Goal: Task Accomplishment & Management: Use online tool/utility

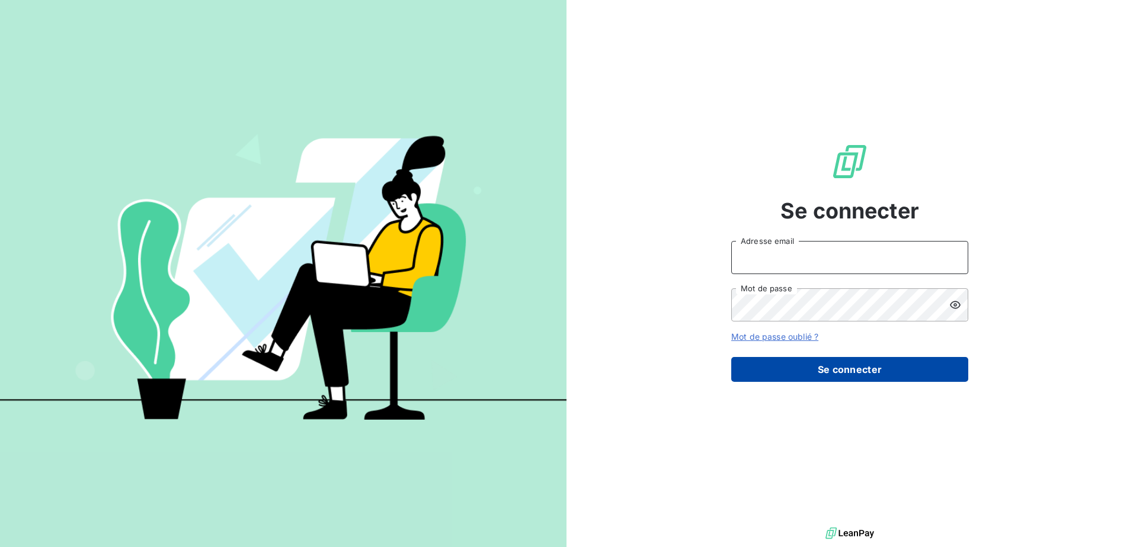
type input "[EMAIL_ADDRESS][DOMAIN_NAME]"
click at [846, 361] on button "Se connecter" at bounding box center [849, 369] width 237 height 25
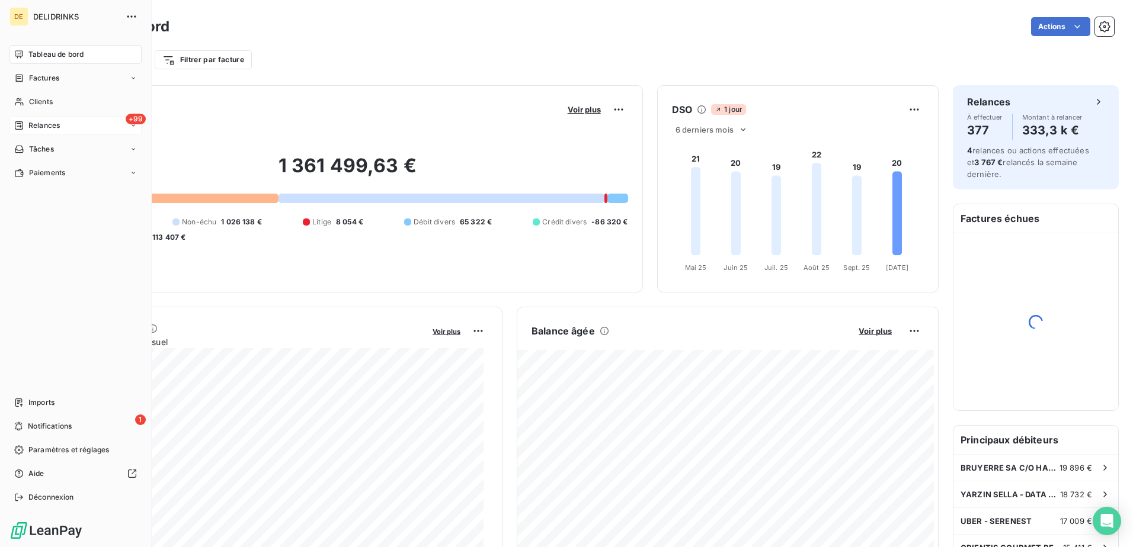
click at [35, 126] on span "Relances" at bounding box center [43, 125] width 31 height 11
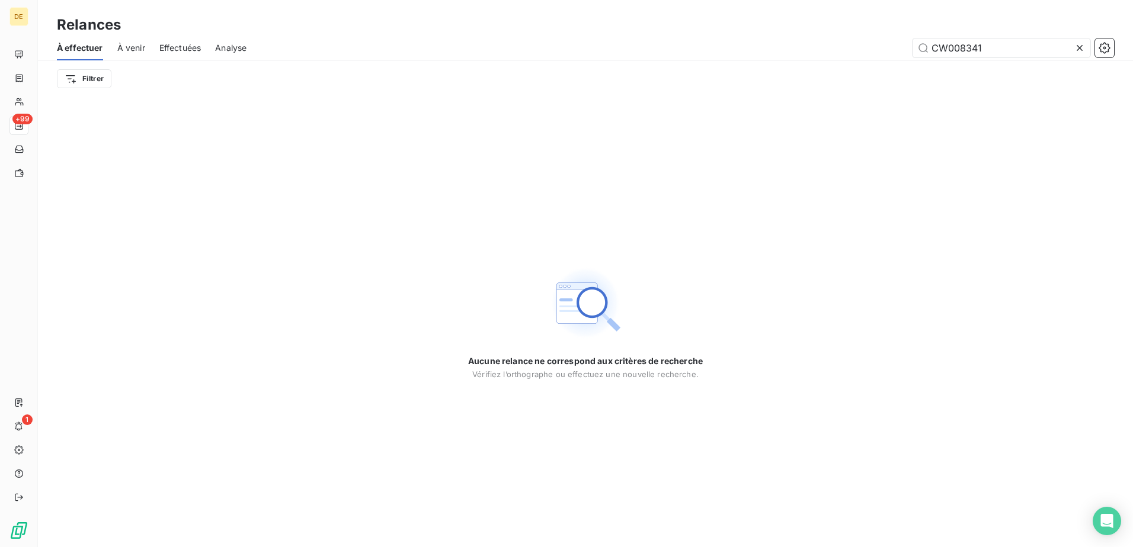
drag, startPoint x: 1001, startPoint y: 50, endPoint x: 867, endPoint y: 50, distance: 133.9
click at [867, 50] on div "CW008341" at bounding box center [687, 48] width 853 height 19
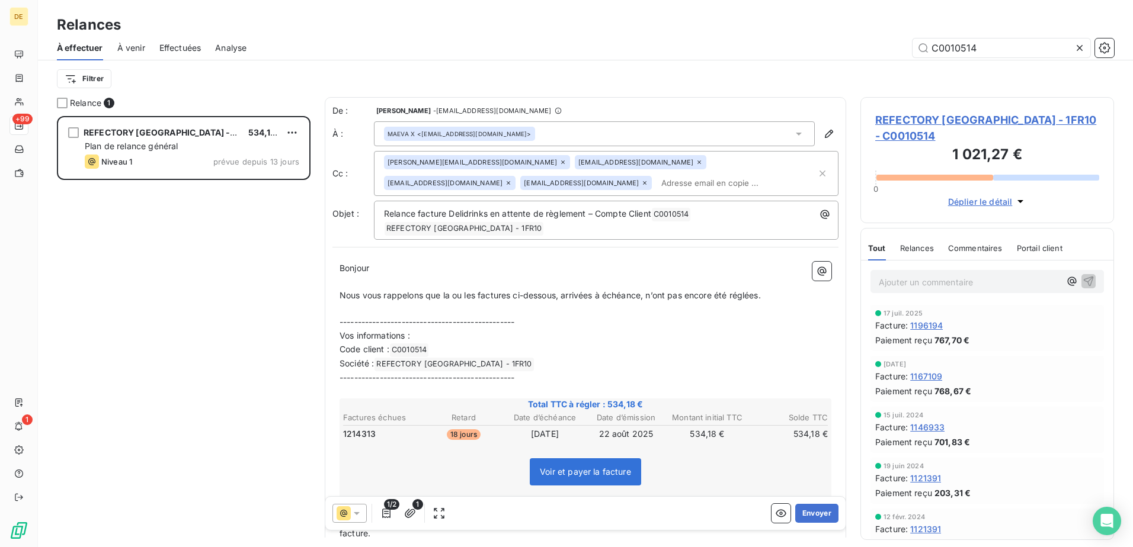
scroll to position [178, 0]
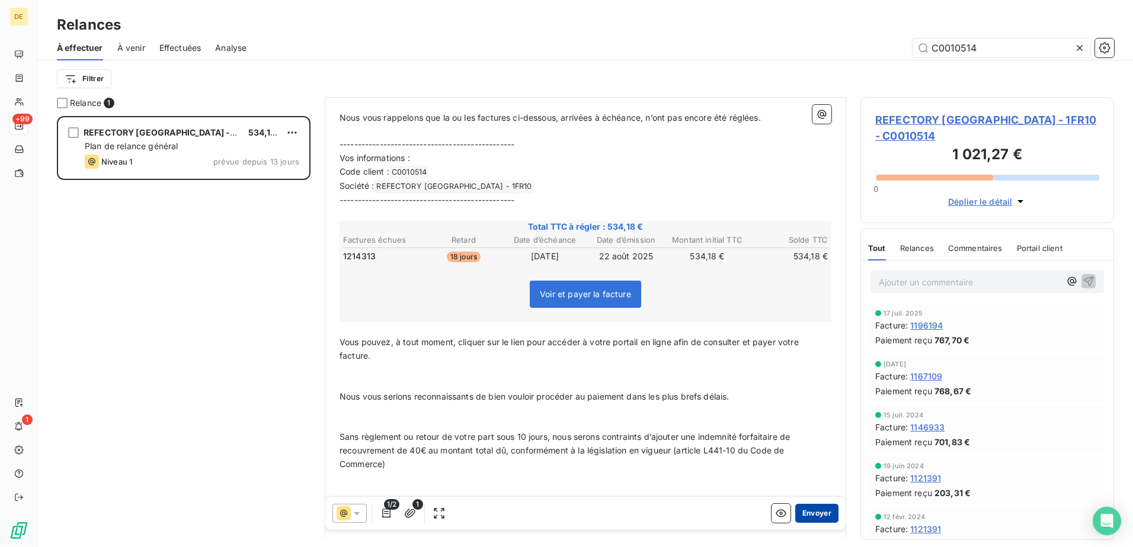
click at [809, 520] on button "Envoyer" at bounding box center [816, 513] width 43 height 19
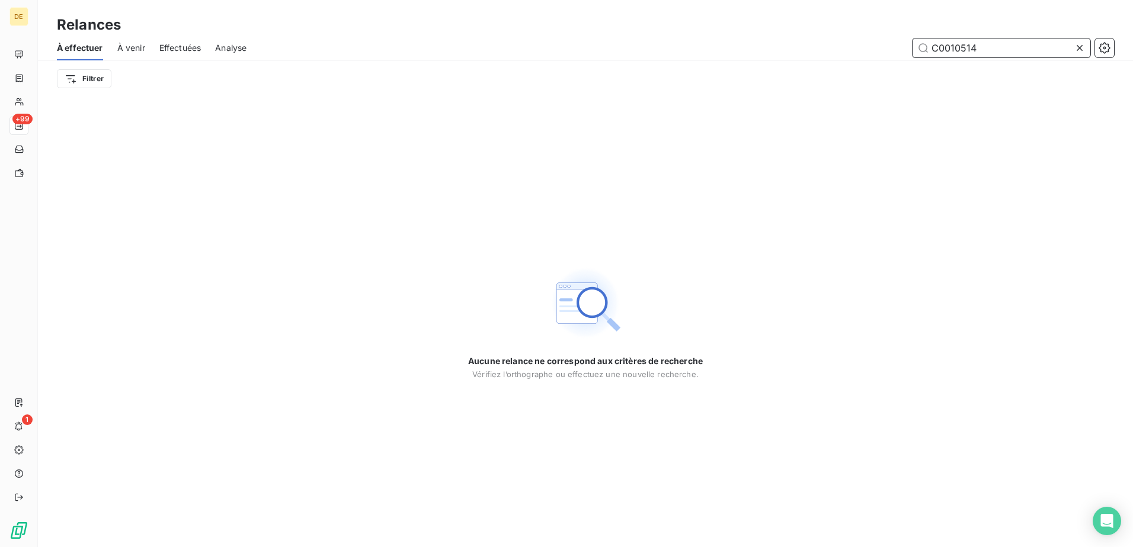
click at [987, 49] on input "C0010514" at bounding box center [1001, 48] width 178 height 19
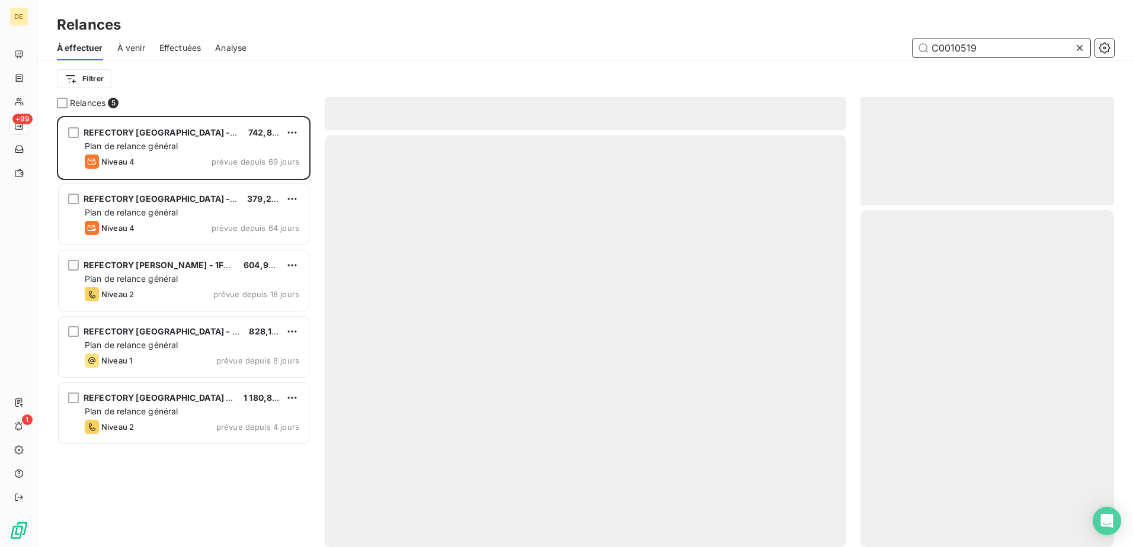
scroll to position [422, 245]
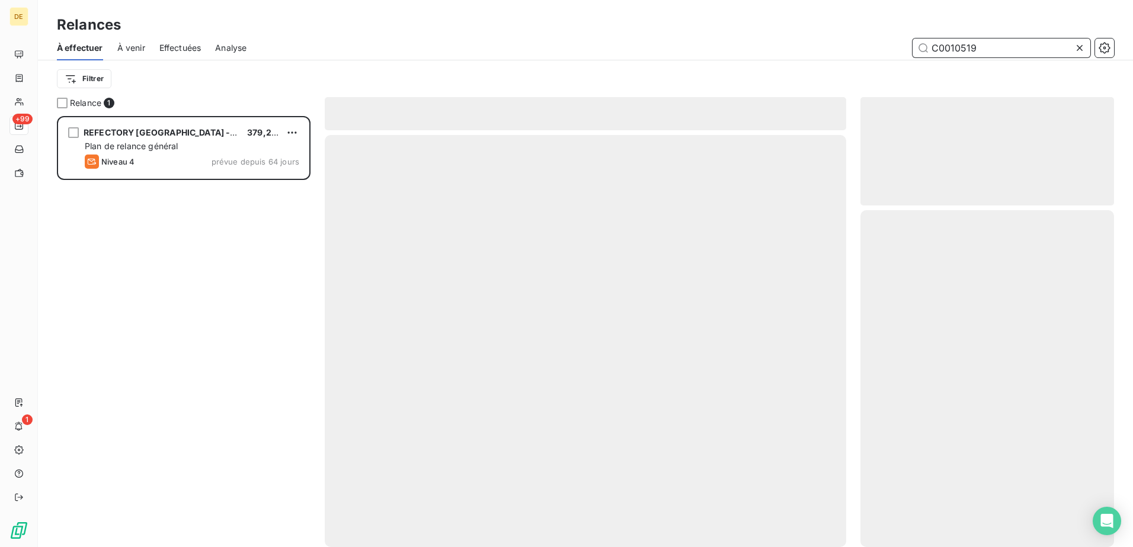
scroll to position [422, 245]
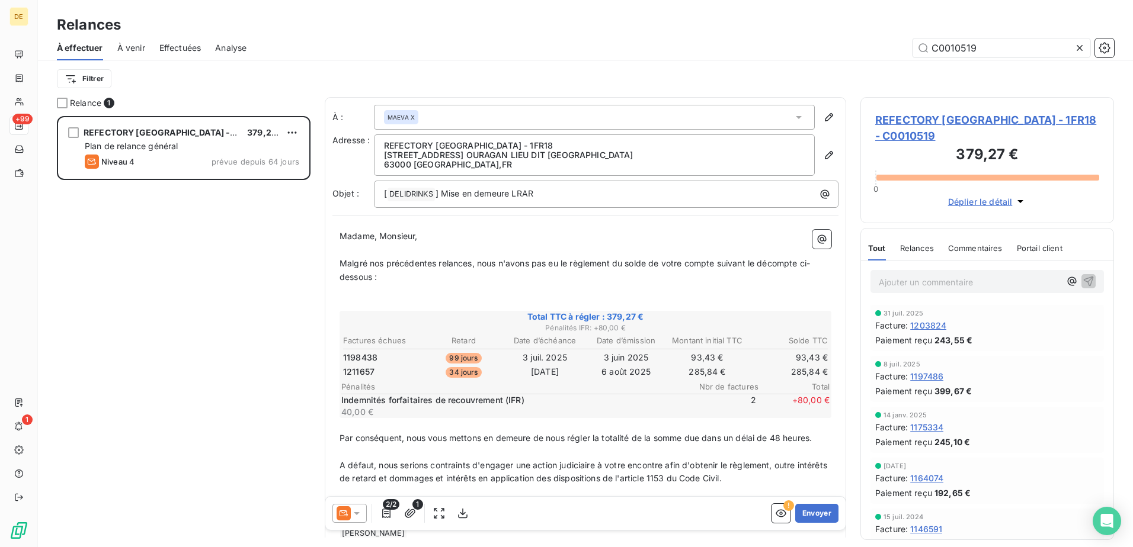
click at [357, 517] on icon at bounding box center [357, 514] width 12 height 12
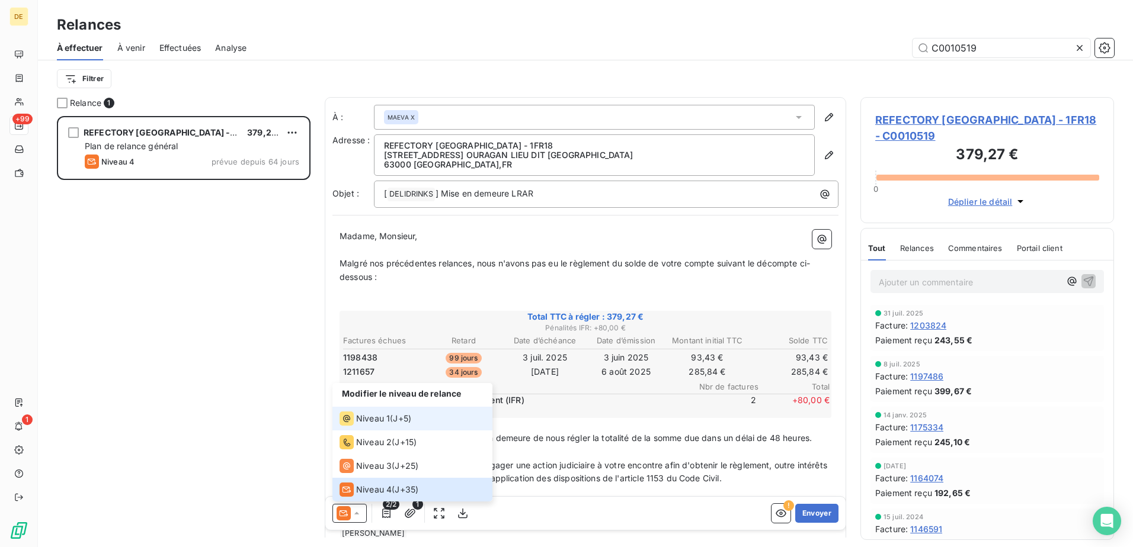
click at [368, 413] on span "Niveau 1" at bounding box center [373, 419] width 34 height 12
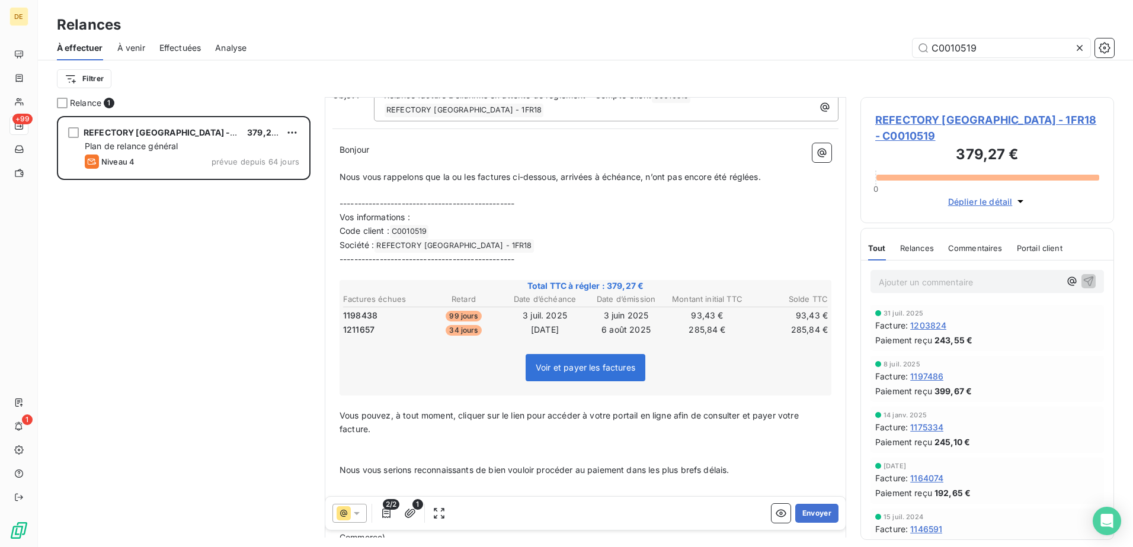
scroll to position [178, 0]
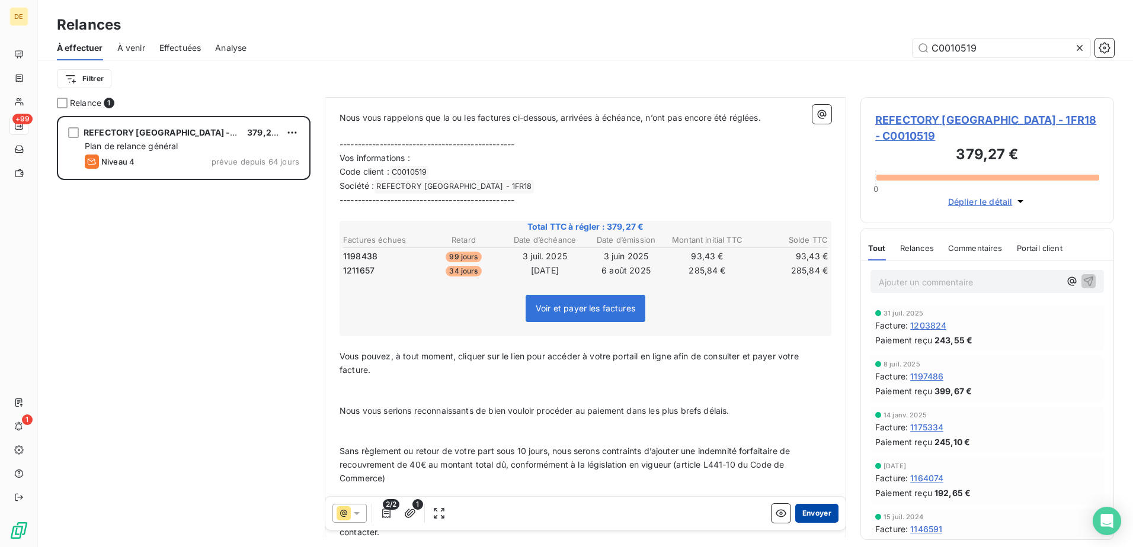
click at [808, 517] on button "Envoyer" at bounding box center [816, 513] width 43 height 19
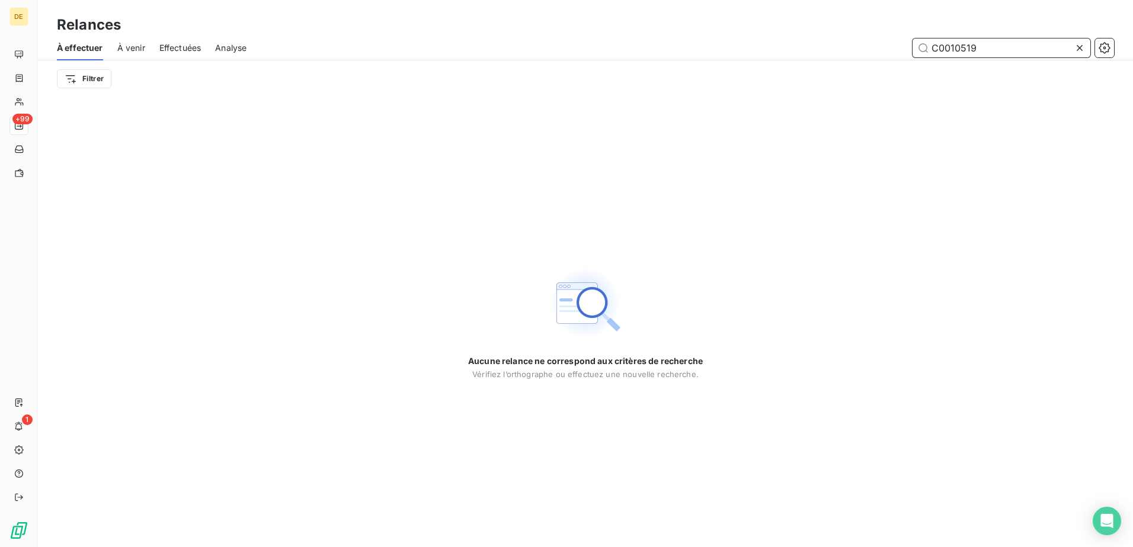
click at [998, 48] on input "C0010519" at bounding box center [1001, 48] width 178 height 19
drag, startPoint x: 991, startPoint y: 47, endPoint x: 947, endPoint y: 61, distance: 45.9
click at [947, 61] on div "À effectuer À venir Effectuées Analyse C0010519 Filtrer" at bounding box center [585, 67] width 1095 height 62
type input "C0011604"
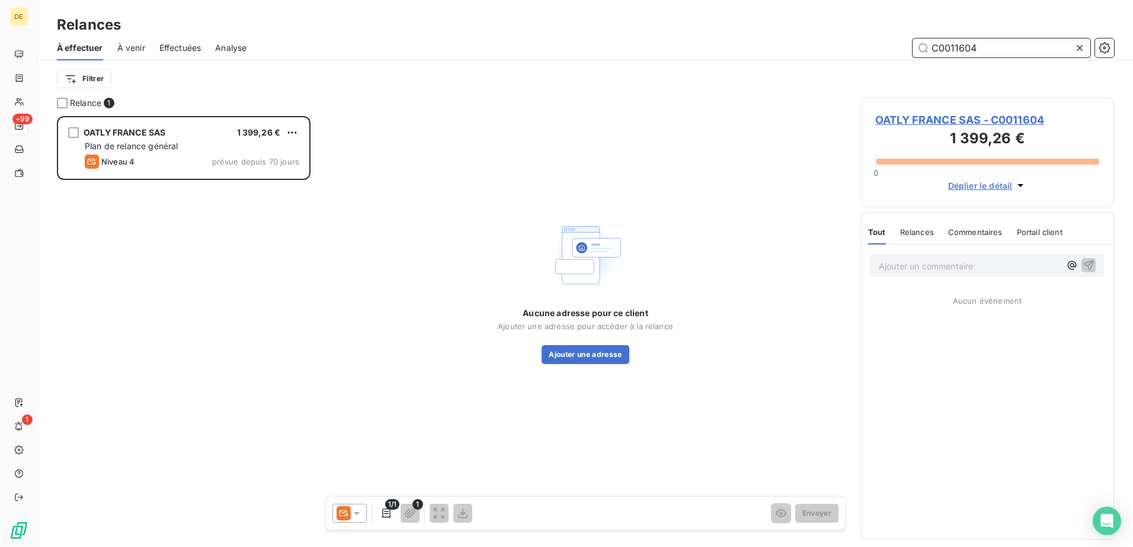
scroll to position [422, 245]
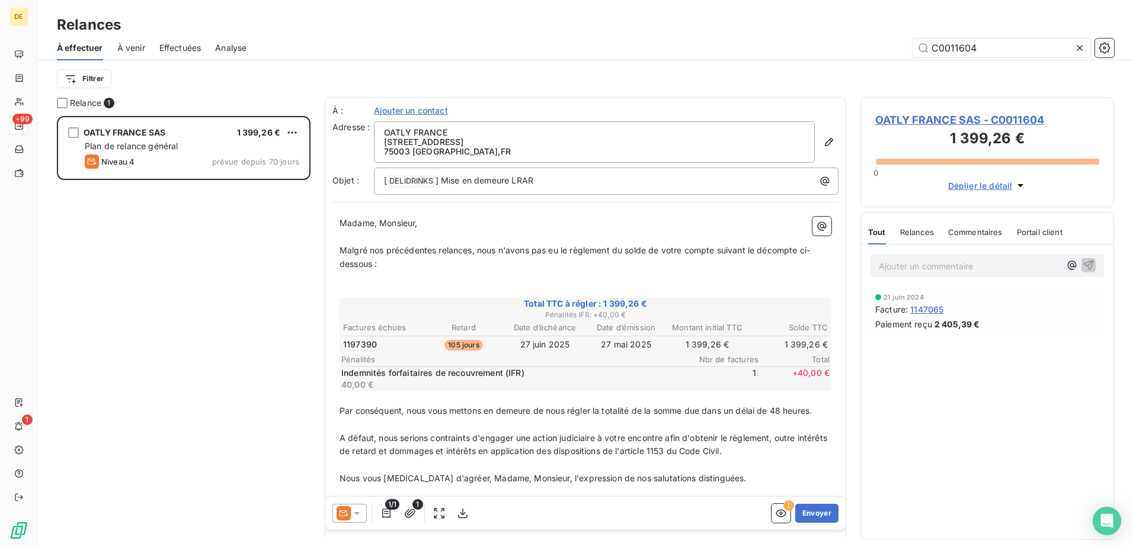
click at [360, 518] on icon at bounding box center [357, 514] width 12 height 12
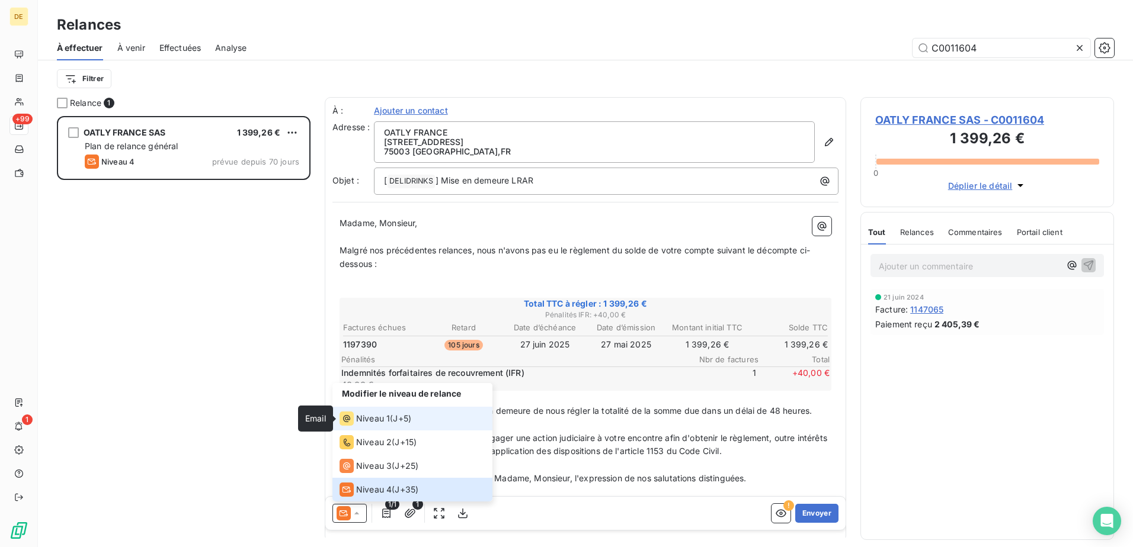
click at [355, 422] on div "Niveau 1" at bounding box center [364, 419] width 50 height 14
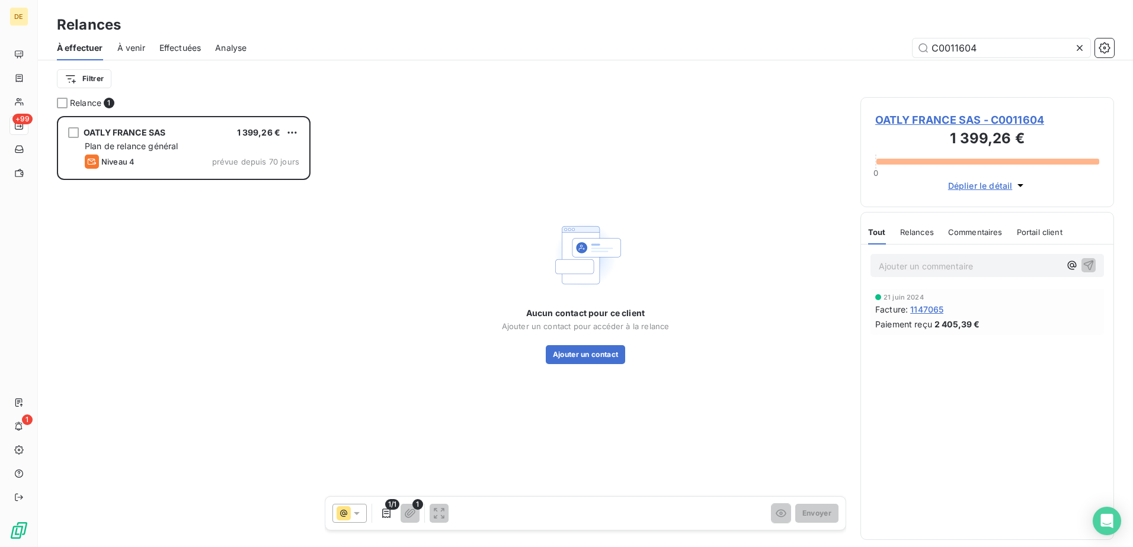
click at [361, 515] on icon at bounding box center [357, 514] width 12 height 12
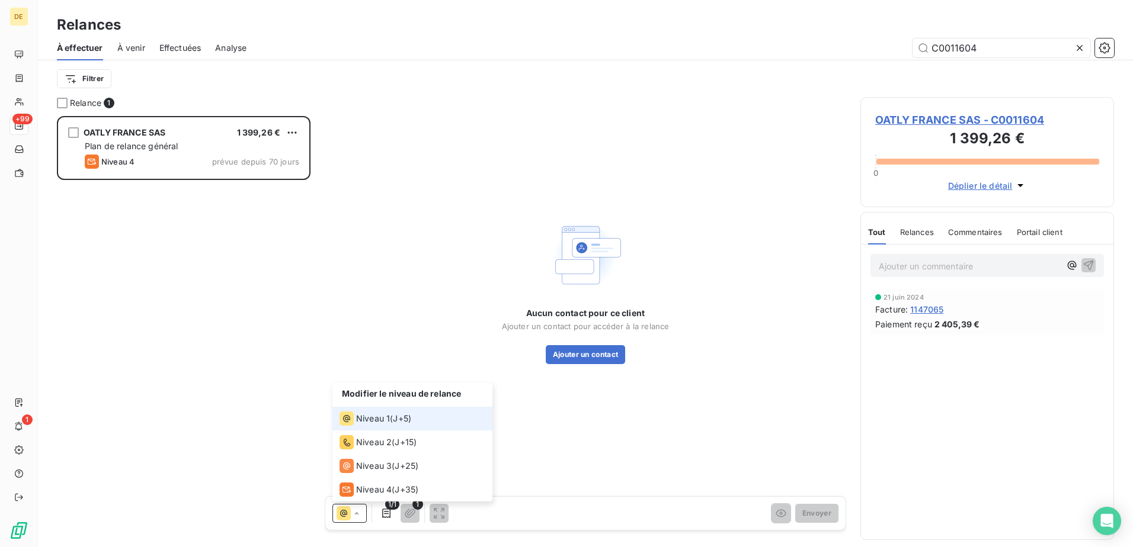
click at [389, 425] on div "Niveau 1" at bounding box center [364, 419] width 50 height 14
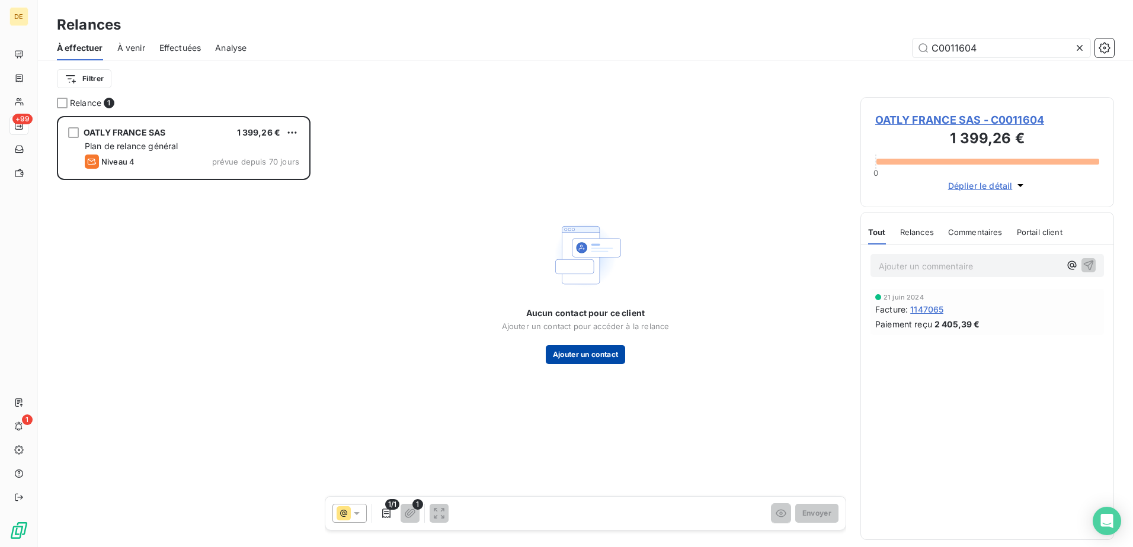
click at [583, 357] on button "Ajouter un contact" at bounding box center [586, 354] width 80 height 19
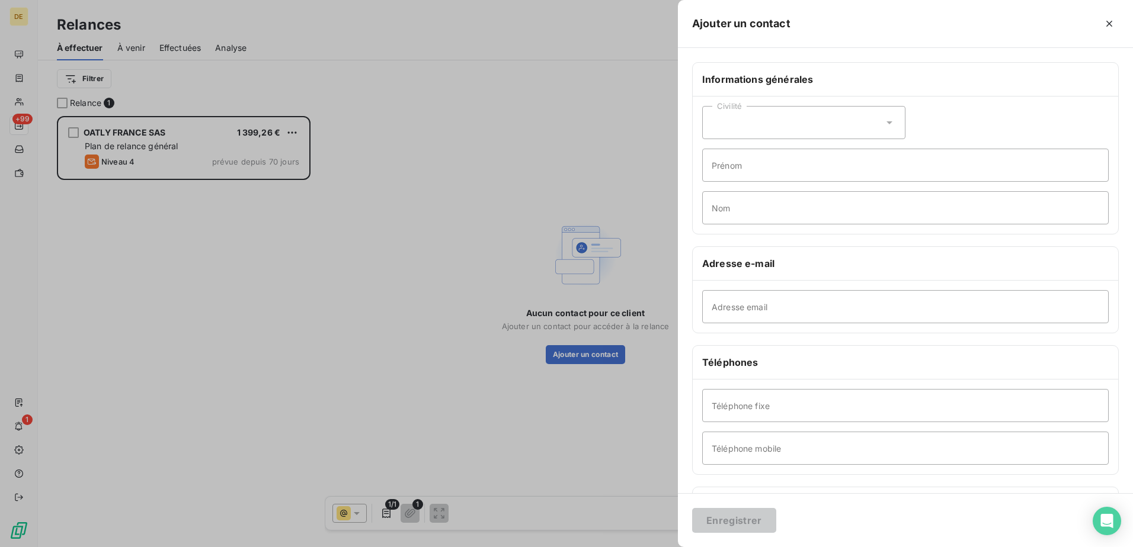
click at [754, 121] on div "Civilité" at bounding box center [803, 122] width 203 height 33
click at [753, 149] on span "Madame" at bounding box center [742, 152] width 32 height 11
click at [755, 173] on input "Prénom" at bounding box center [905, 165] width 406 height 33
type input "PRIGENT"
type input "[PERSON_NAME]"
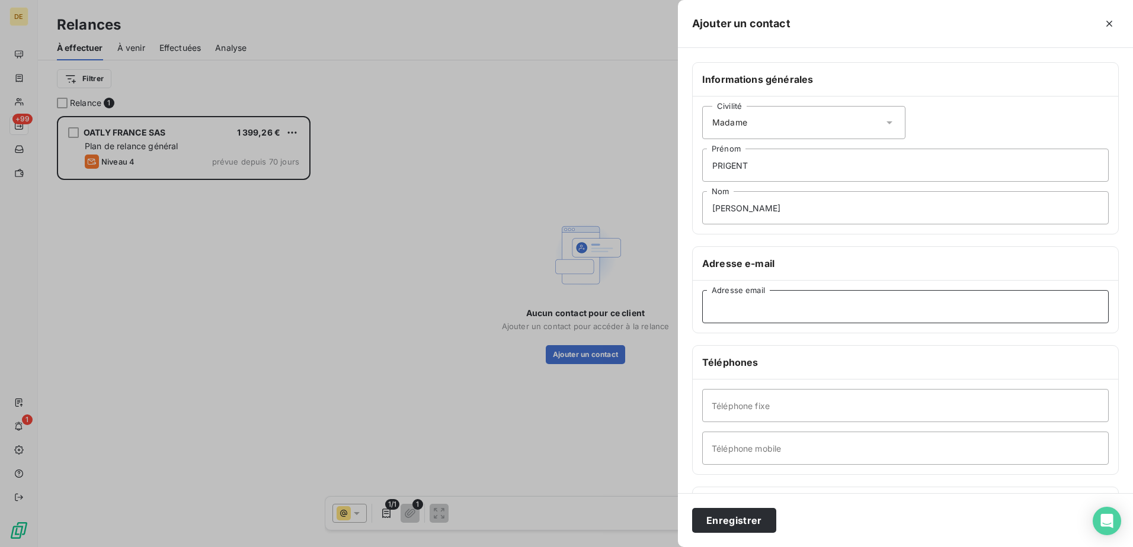
click at [739, 308] on input "Adresse email" at bounding box center [905, 306] width 406 height 33
paste input "[EMAIL_ADDRESS][DOMAIN_NAME]"
type input "[EMAIL_ADDRESS][DOMAIN_NAME]"
click at [743, 412] on input "Téléphone fixe" at bounding box center [905, 405] width 406 height 33
click at [731, 451] on input "Téléphone mobile" at bounding box center [905, 448] width 406 height 33
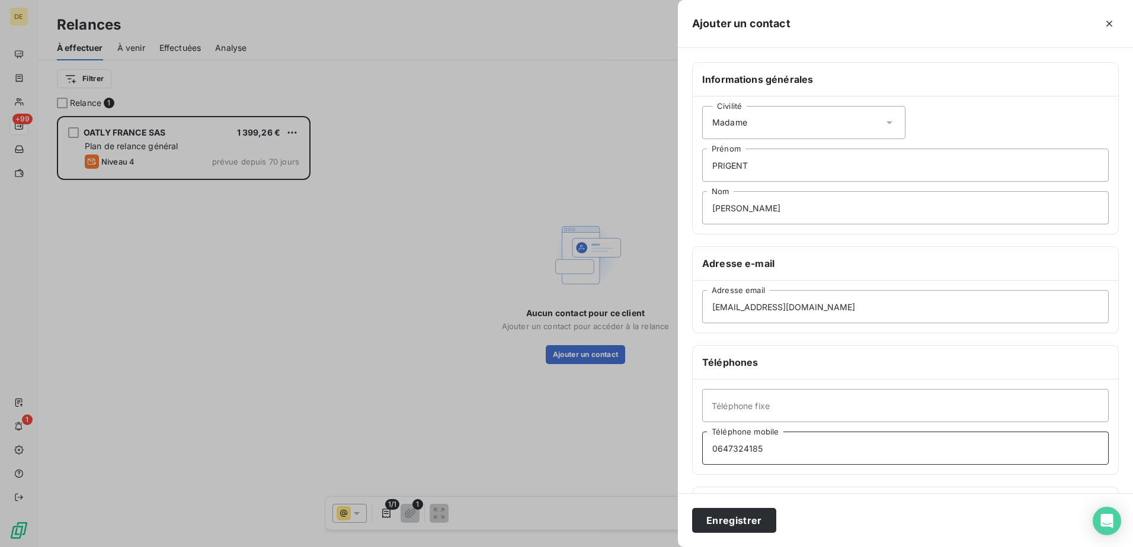
type input "0647324185"
click at [732, 519] on button "Enregistrer" at bounding box center [734, 520] width 84 height 25
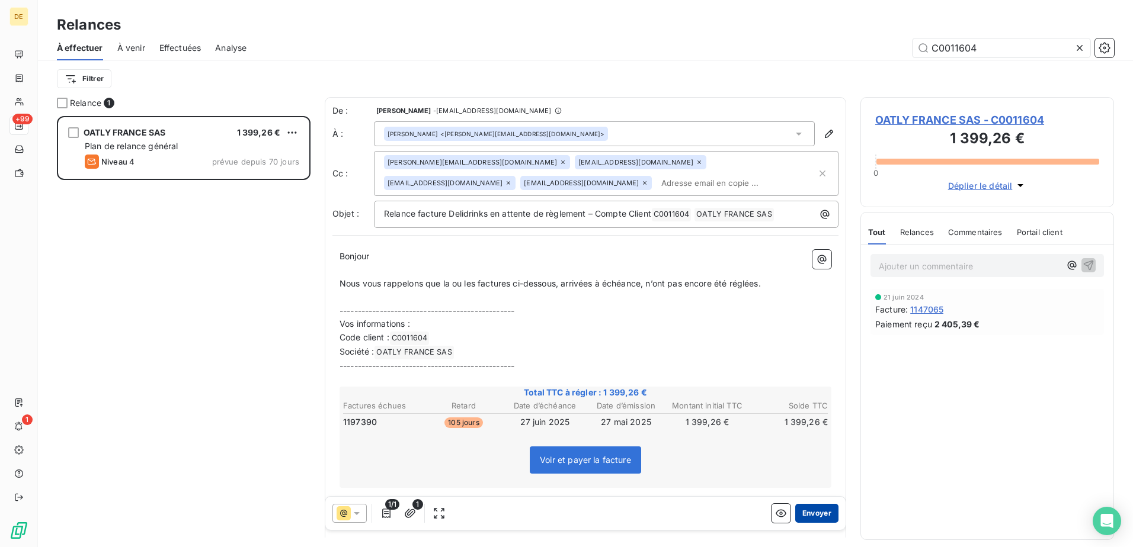
click at [800, 516] on button "Envoyer" at bounding box center [816, 513] width 43 height 19
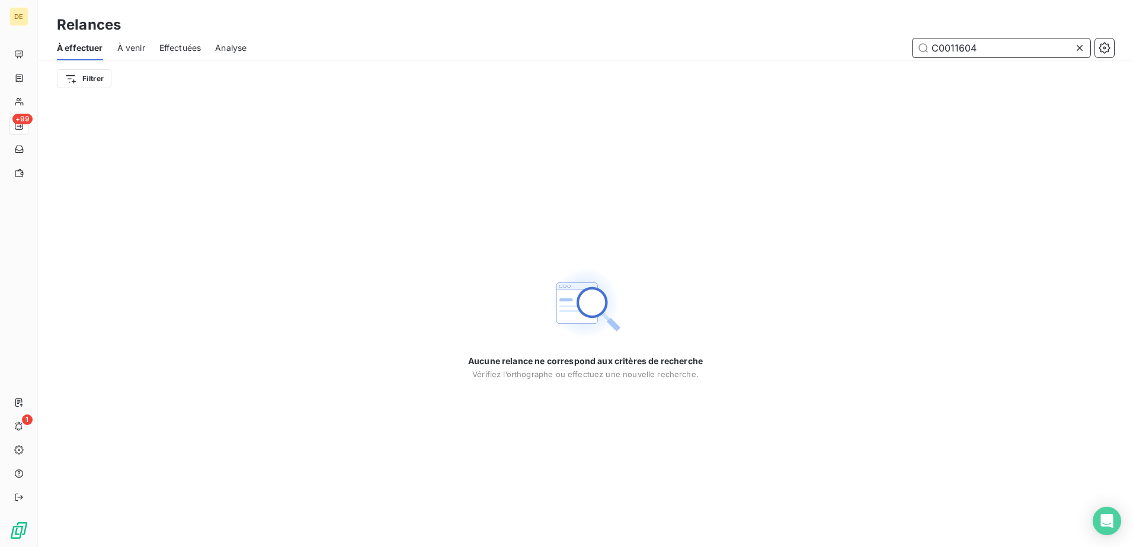
drag, startPoint x: 983, startPoint y: 53, endPoint x: 956, endPoint y: 45, distance: 28.5
click at [947, 57] on input "C0011604" at bounding box center [1001, 48] width 178 height 19
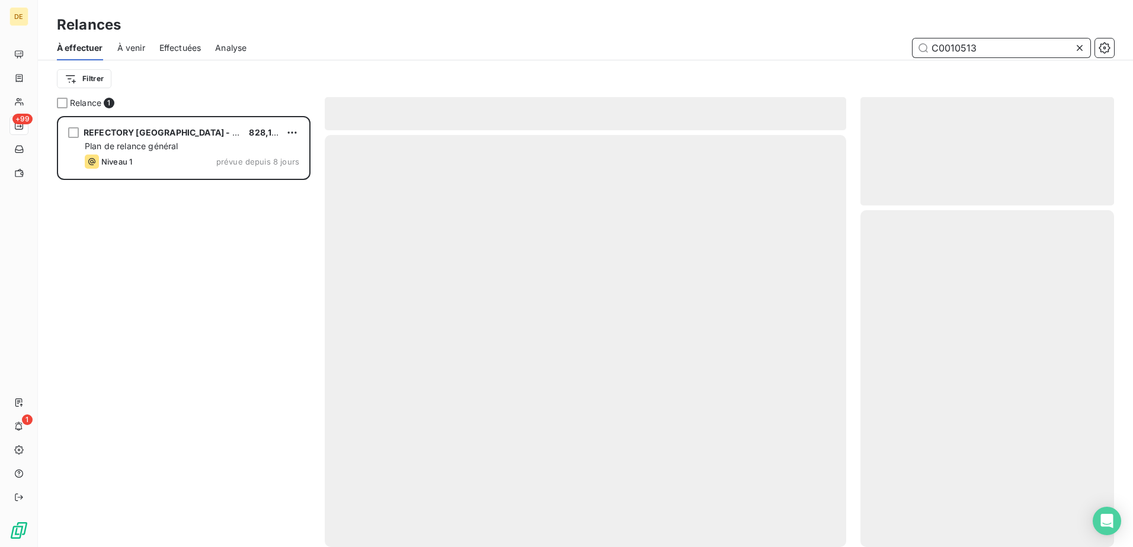
scroll to position [422, 245]
type input "C0010513"
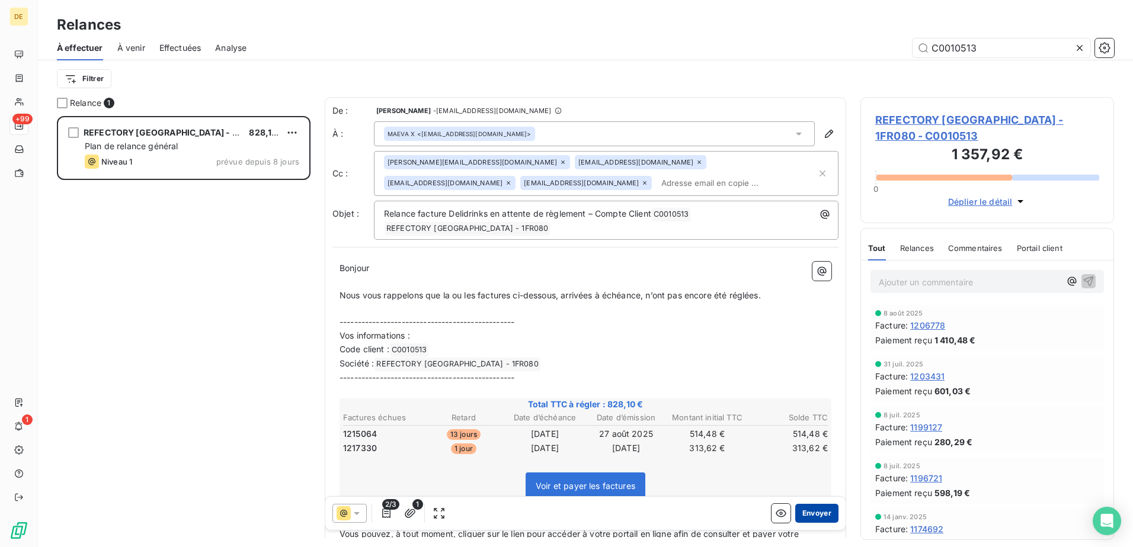
click at [809, 516] on button "Envoyer" at bounding box center [816, 513] width 43 height 19
